Goal: Navigation & Orientation: Find specific page/section

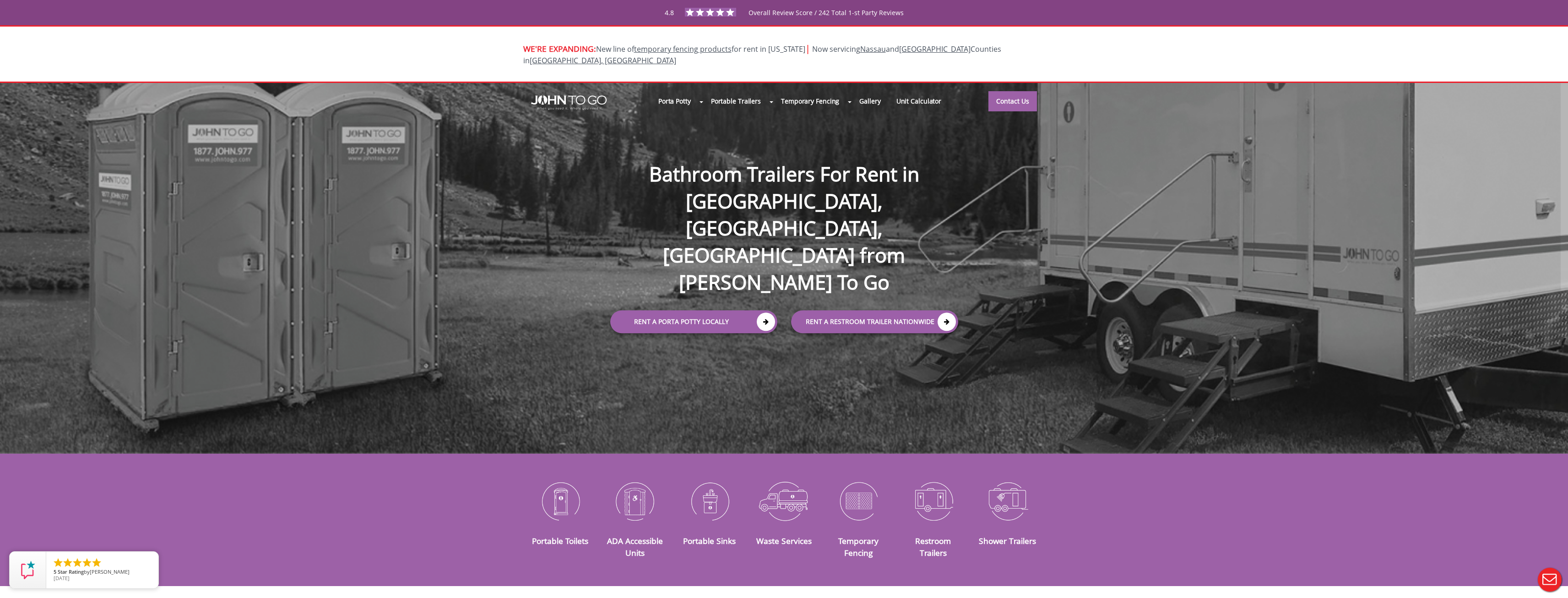
click at [0, 0] on link "Portable Toilets" at bounding box center [0, 0] width 0 height 0
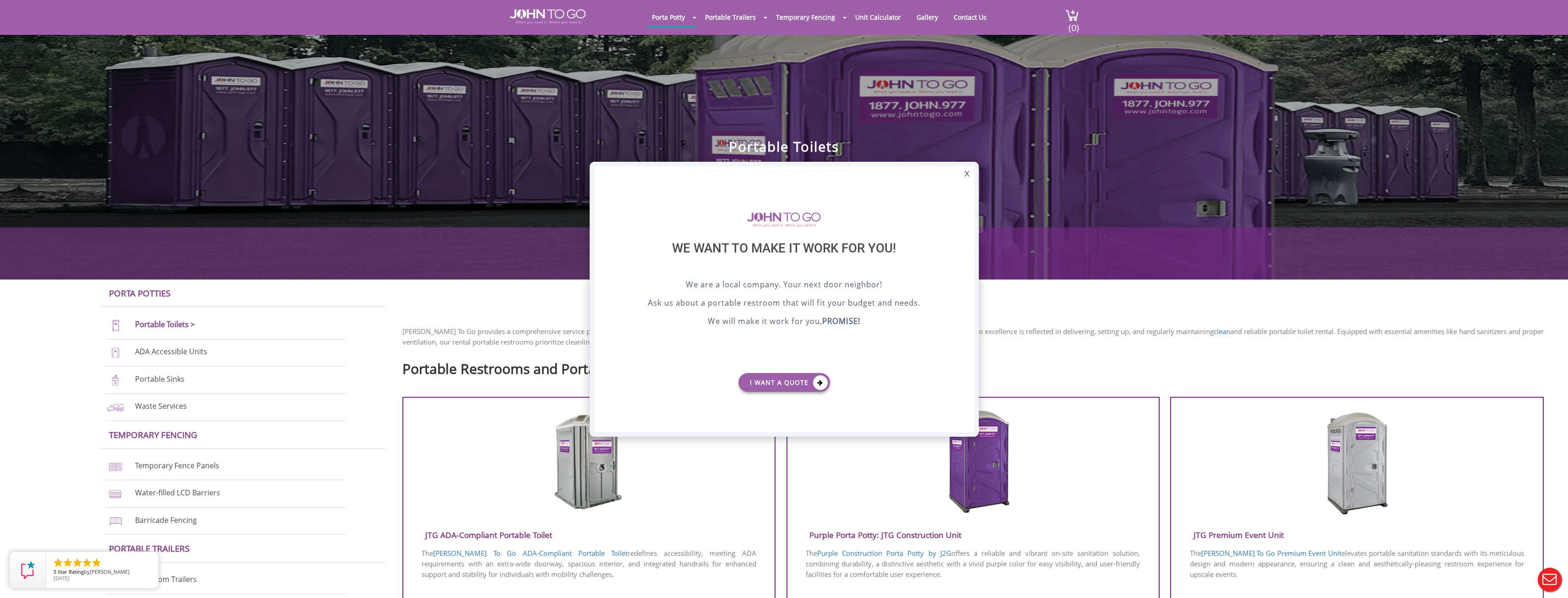
click at [968, 169] on div "X" at bounding box center [966, 174] width 14 height 16
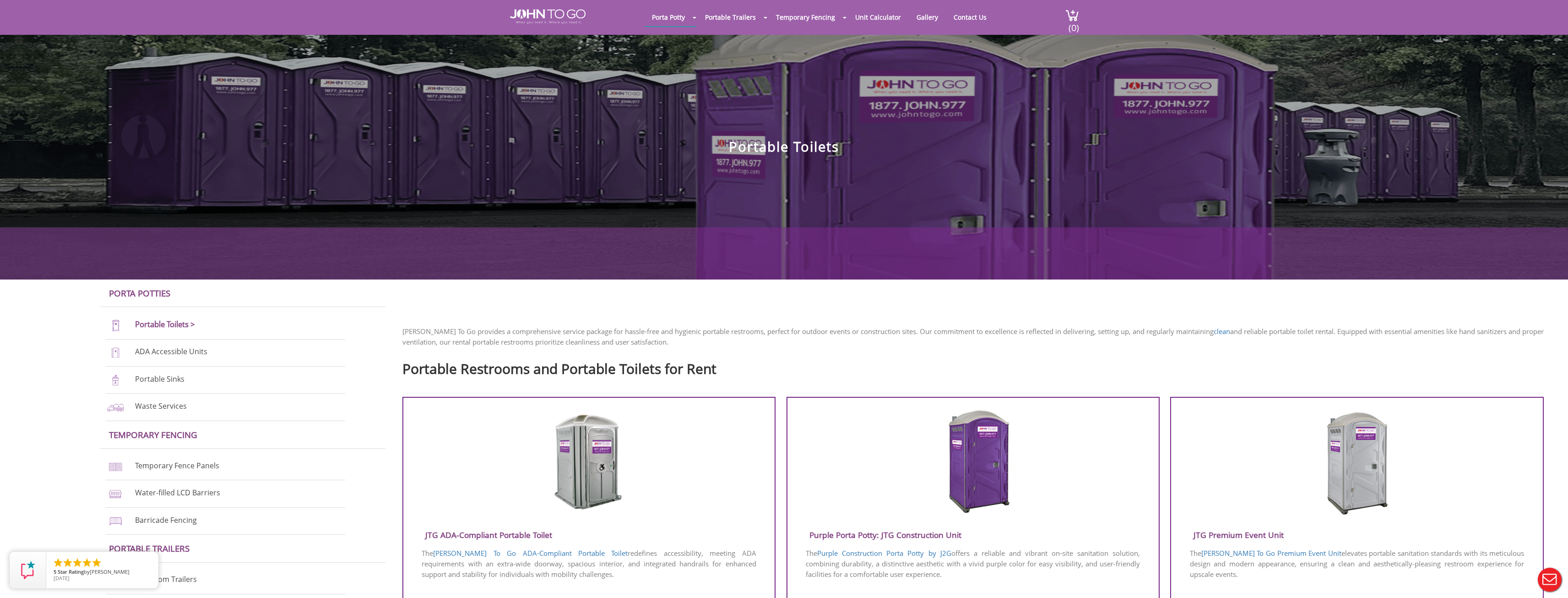
click at [0, 0] on link "Restroom Trailers" at bounding box center [0, 0] width 0 height 0
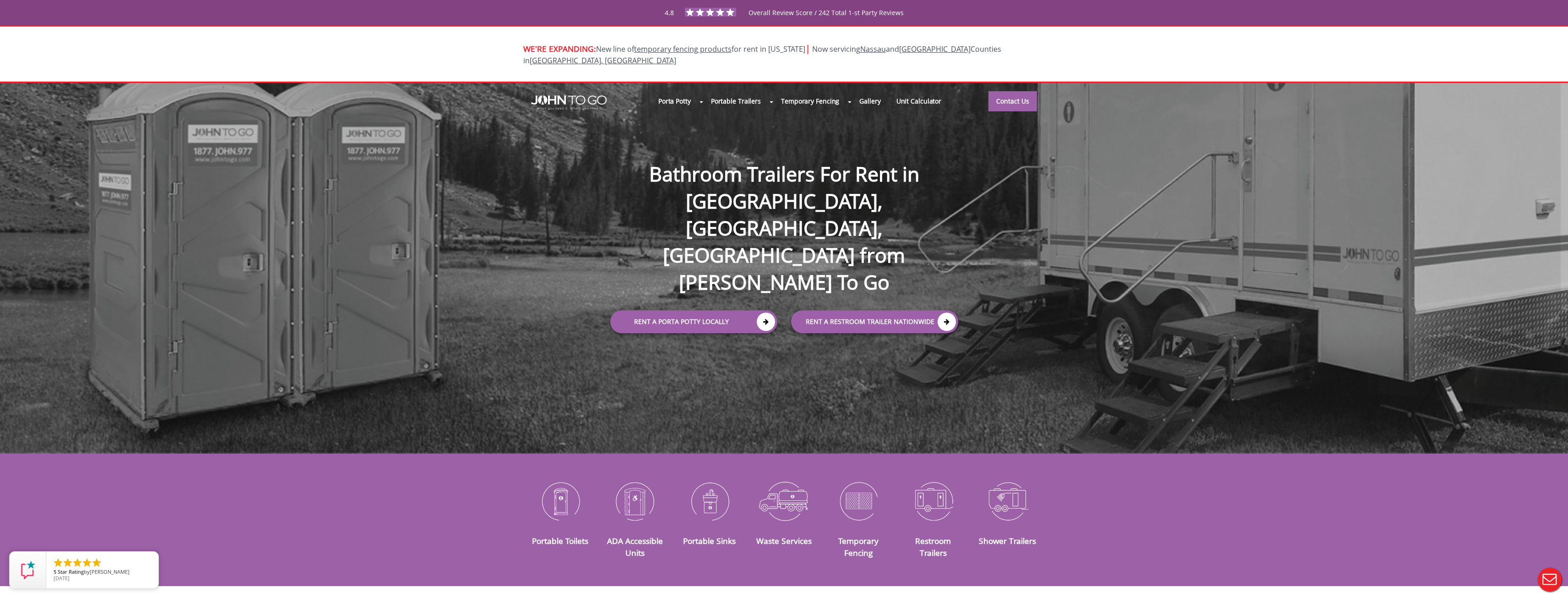
click at [0, 0] on link "Shower Trailers" at bounding box center [0, 0] width 0 height 0
click at [0, 0] on link "Barricade Fencing" at bounding box center [0, 0] width 0 height 0
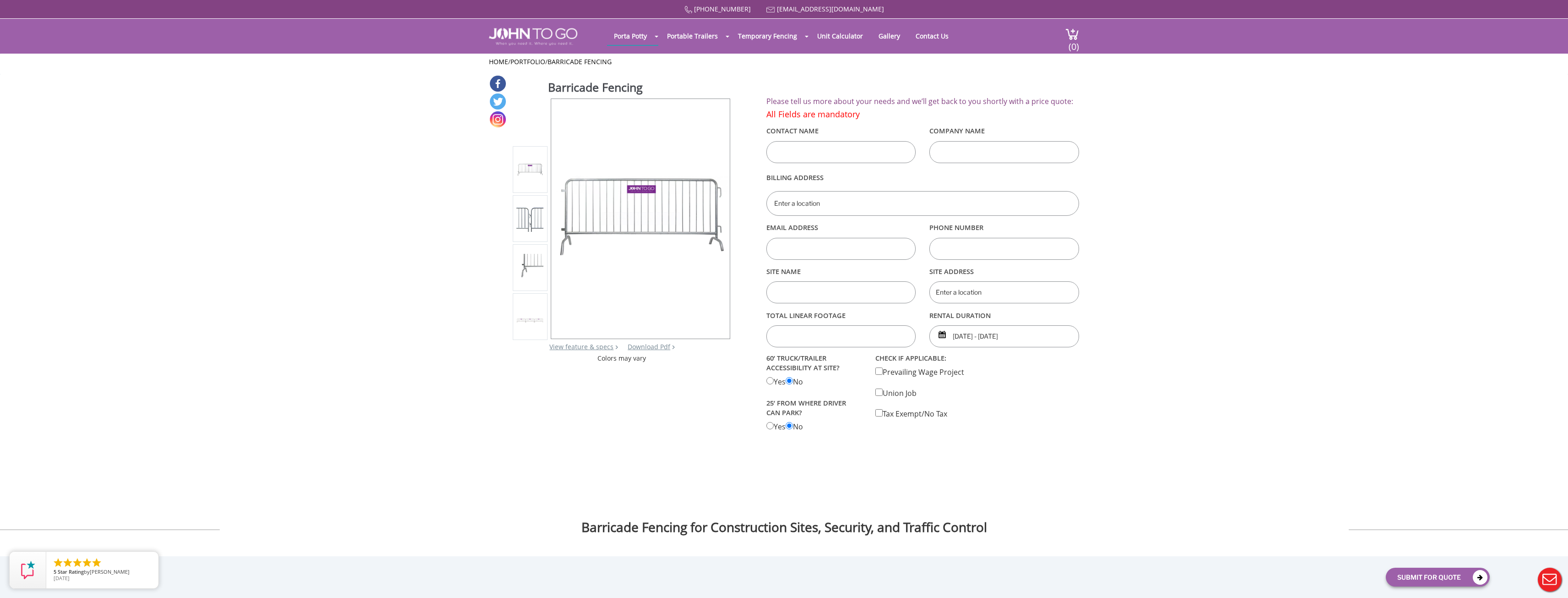
click at [0, 0] on link "Temporary Fencing Panels" at bounding box center [0, 0] width 0 height 0
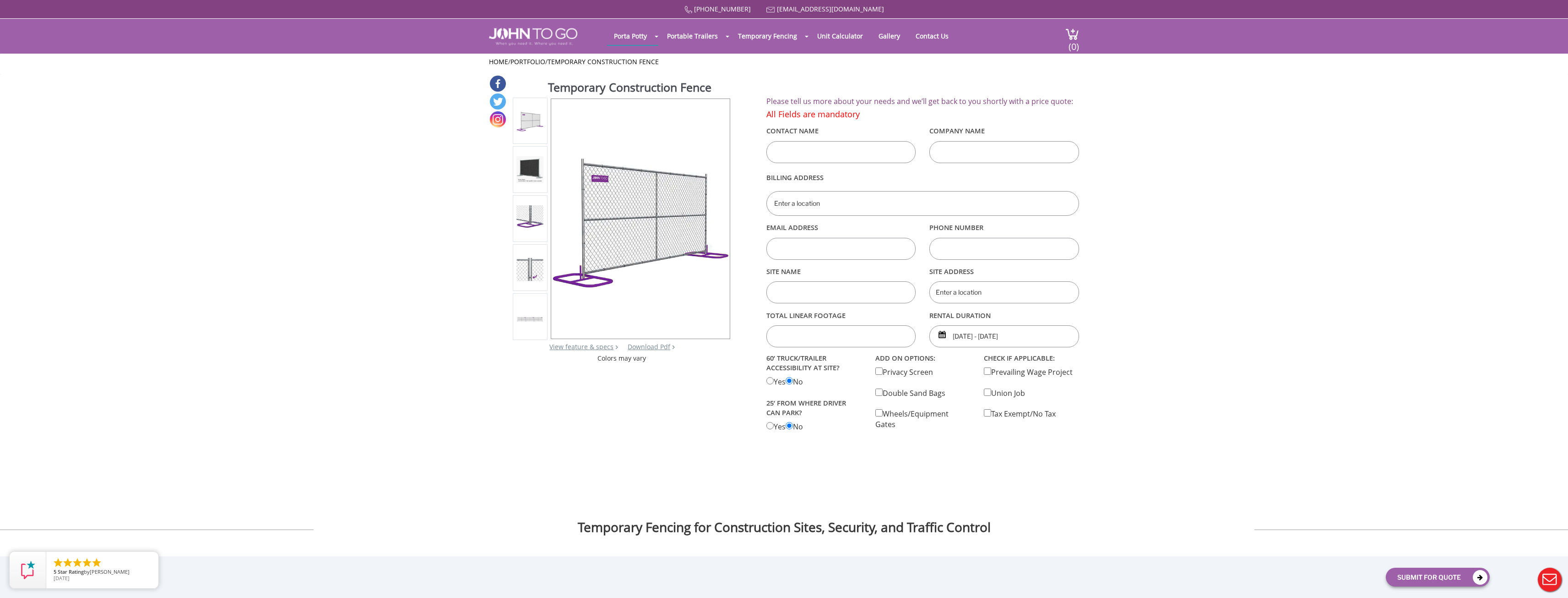
click at [0, 0] on link "Water-filled LCD Barriers" at bounding box center [0, 0] width 0 height 0
